Goal: Information Seeking & Learning: Check status

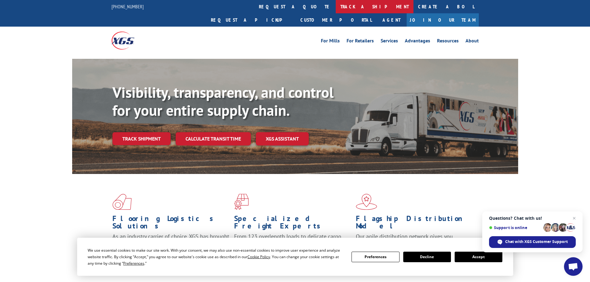
click at [336, 6] on link "track a shipment" at bounding box center [375, 6] width 78 height 13
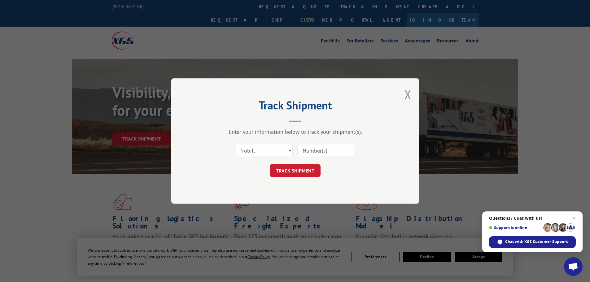
paste input "17468160"
type input "17468160"
click at [301, 170] on button "TRACK SHIPMENT" at bounding box center [295, 170] width 51 height 13
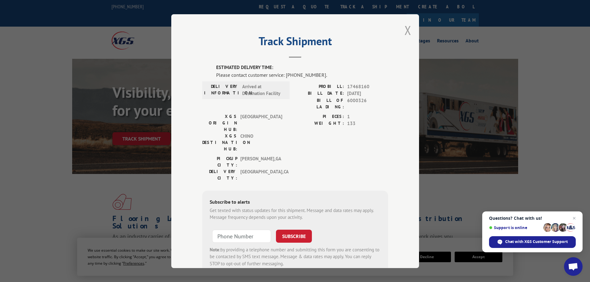
click at [406, 32] on button "Close modal" at bounding box center [407, 30] width 7 height 16
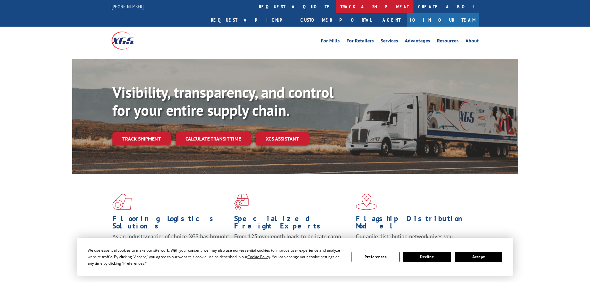
click at [336, 8] on link "track a shipment" at bounding box center [375, 6] width 78 height 13
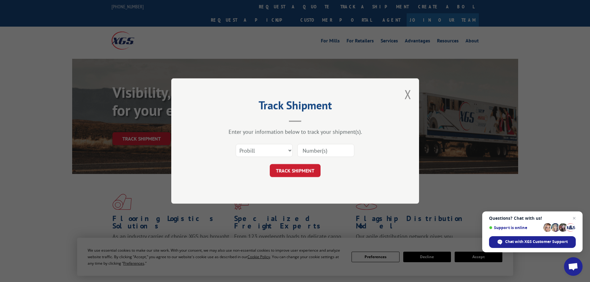
paste input "17228366"
type input "17228366"
click at [306, 169] on button "TRACK SHIPMENT" at bounding box center [295, 170] width 51 height 13
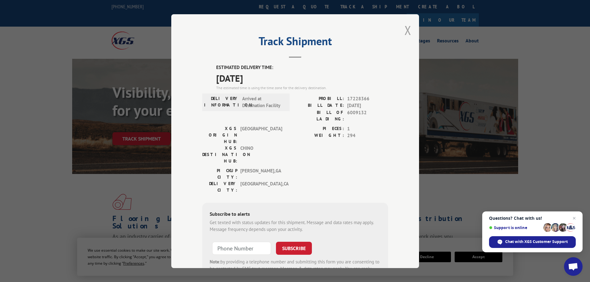
click at [404, 28] on button "Close modal" at bounding box center [407, 30] width 7 height 16
